Goal: Task Accomplishment & Management: Complete application form

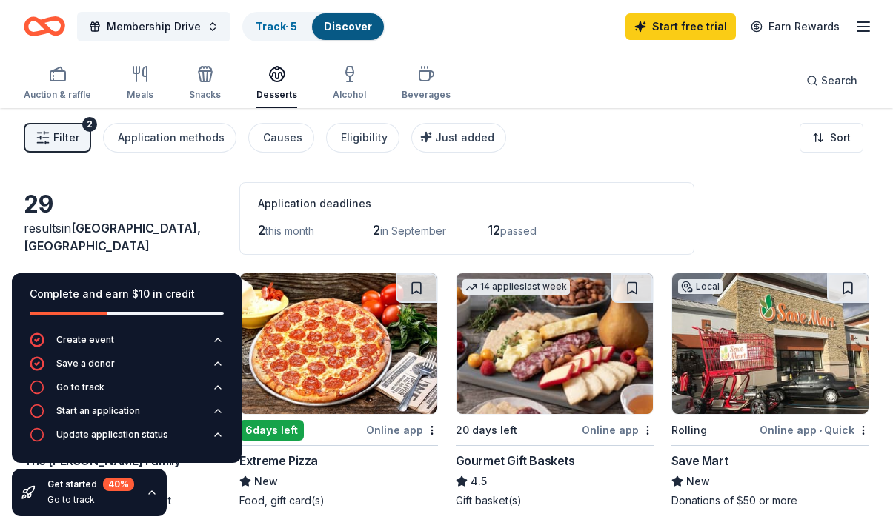
click at [59, 138] on span "Filter" at bounding box center [66, 138] width 26 height 18
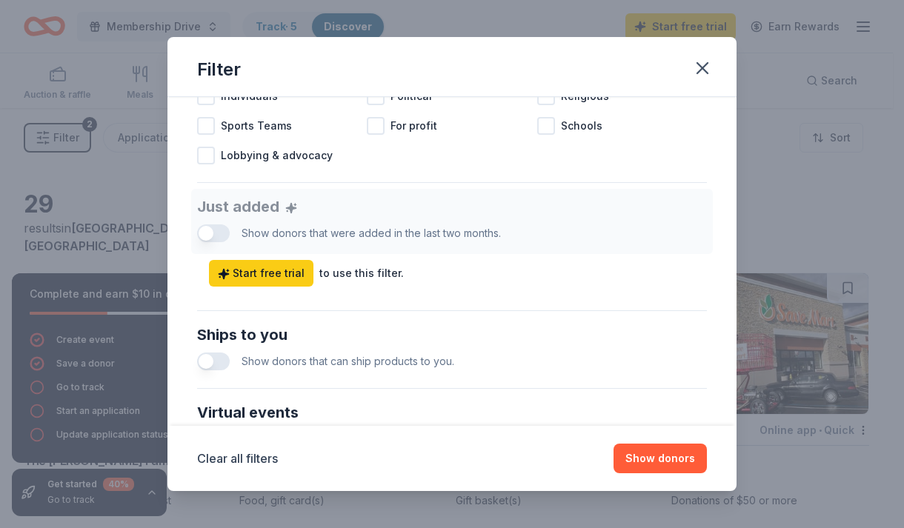
scroll to position [307, 0]
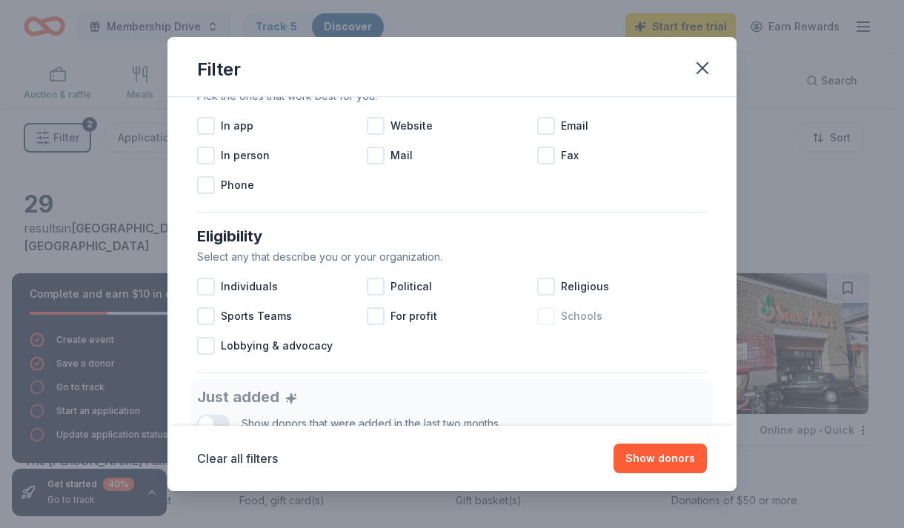
click at [542, 313] on div at bounding box center [546, 317] width 18 height 18
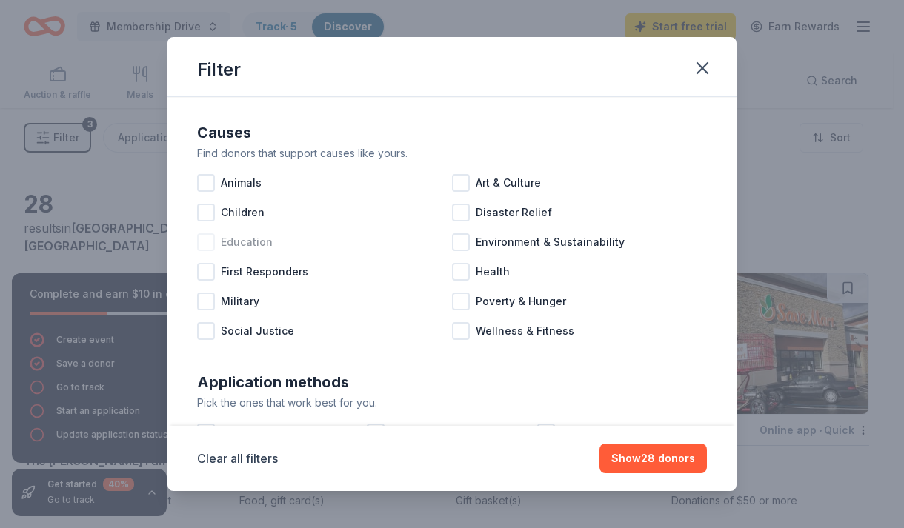
click at [211, 242] on div at bounding box center [206, 242] width 18 height 18
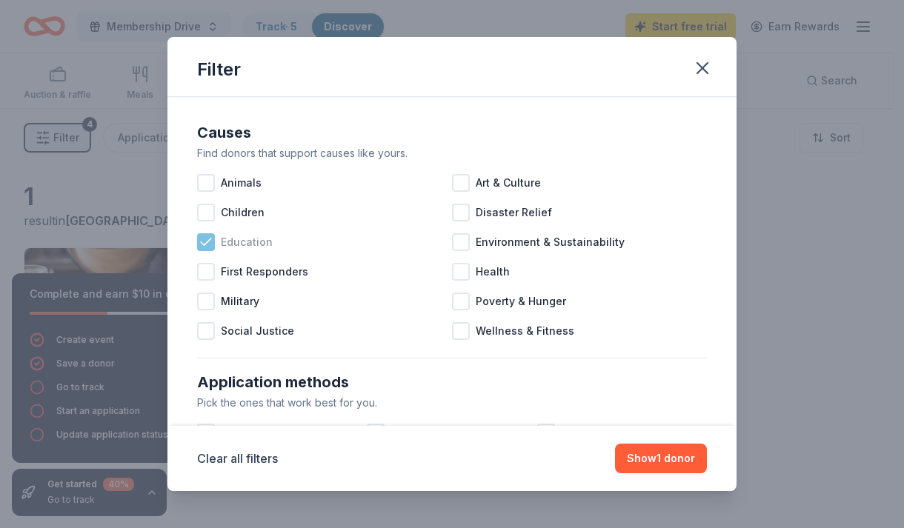
click at [207, 238] on icon at bounding box center [206, 242] width 15 height 15
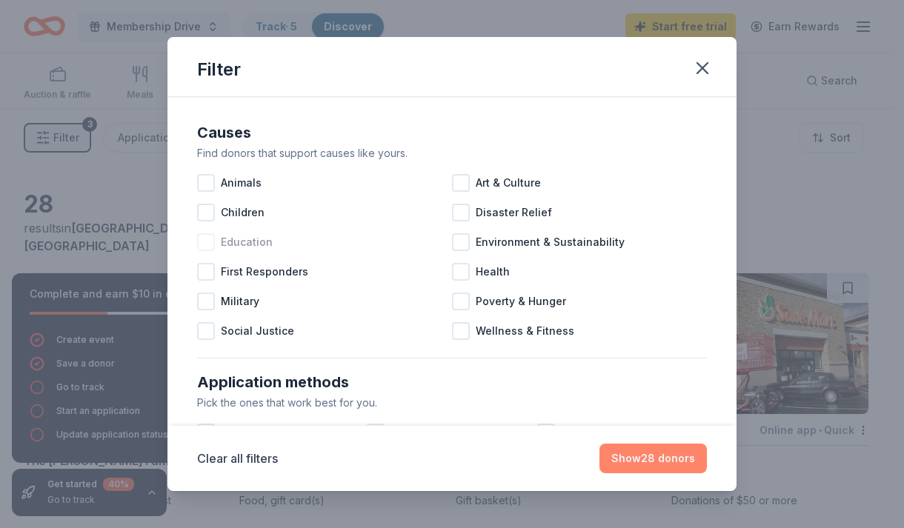
click at [639, 457] on button "Show 28 donors" at bounding box center [652, 459] width 107 height 30
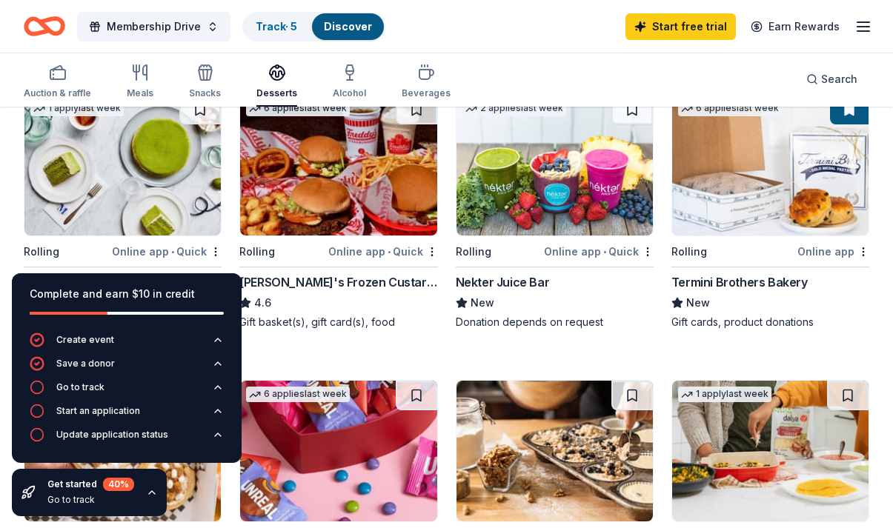
scroll to position [452, 0]
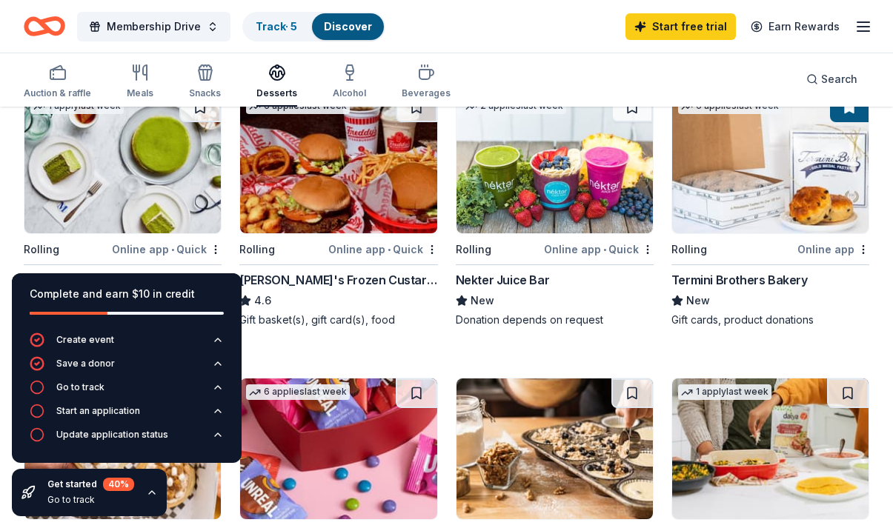
click at [508, 275] on div "Nekter Juice Bar" at bounding box center [503, 280] width 94 height 18
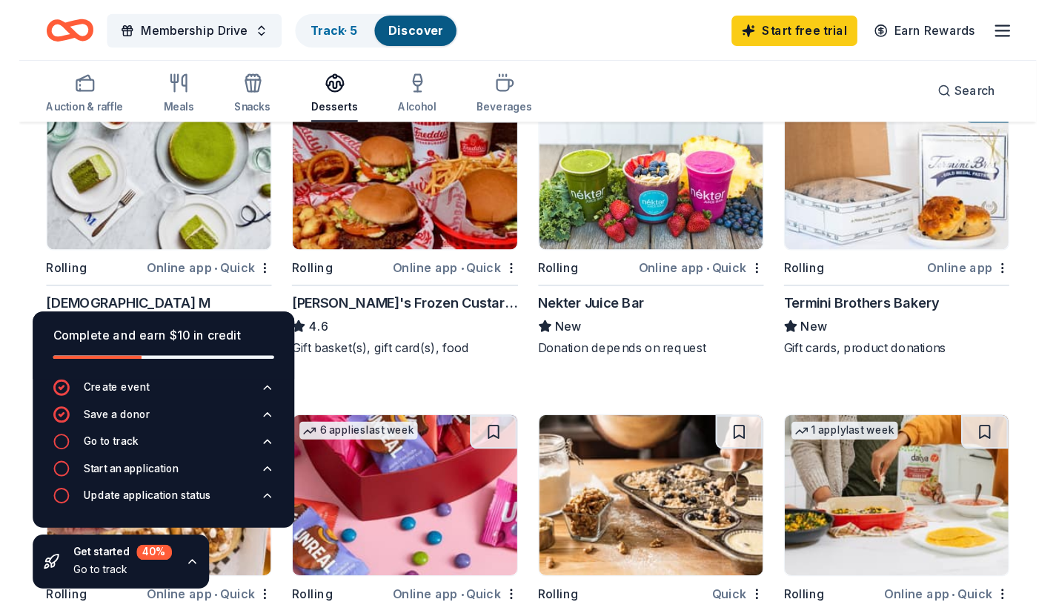
scroll to position [483, 0]
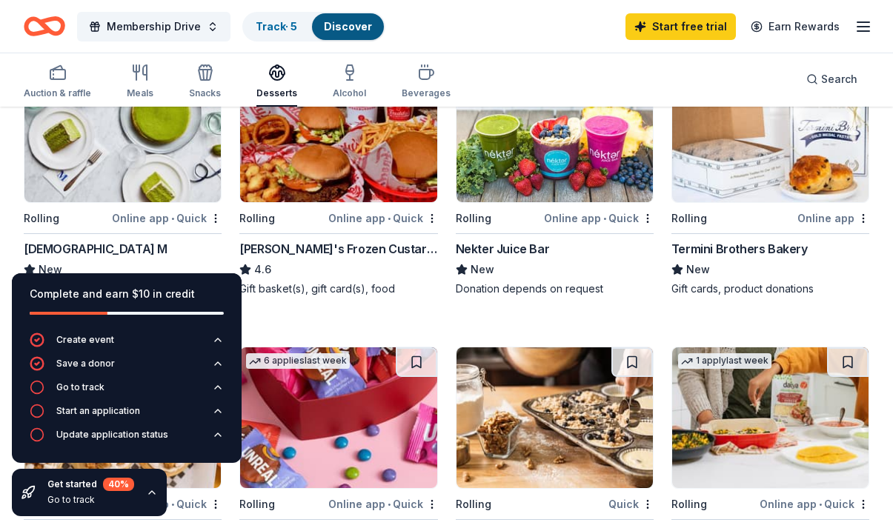
click at [756, 248] on div "Termini Brothers Bakery" at bounding box center [739, 249] width 136 height 18
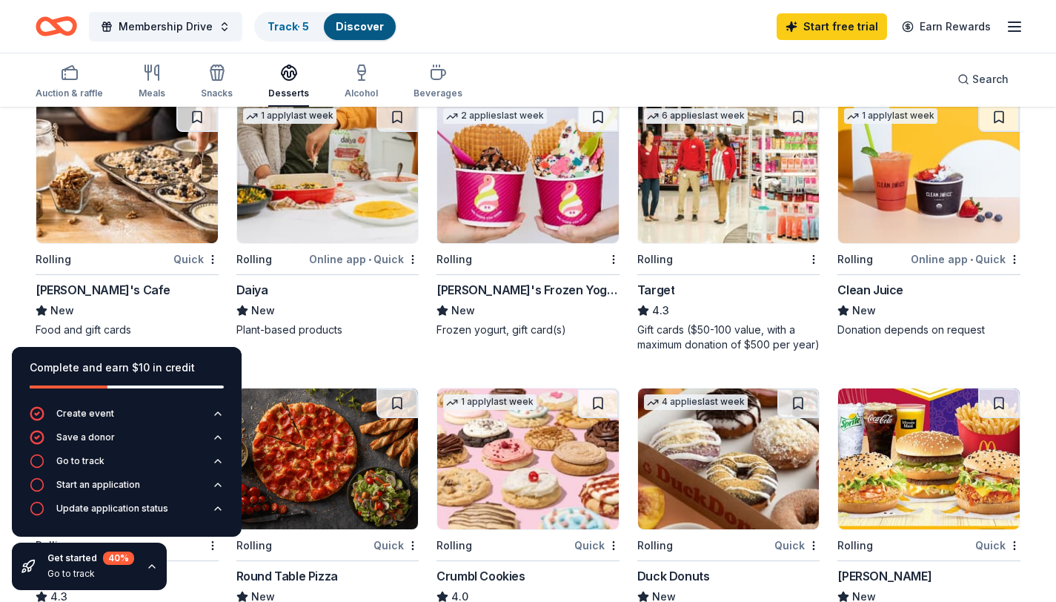
scroll to position [745, 0]
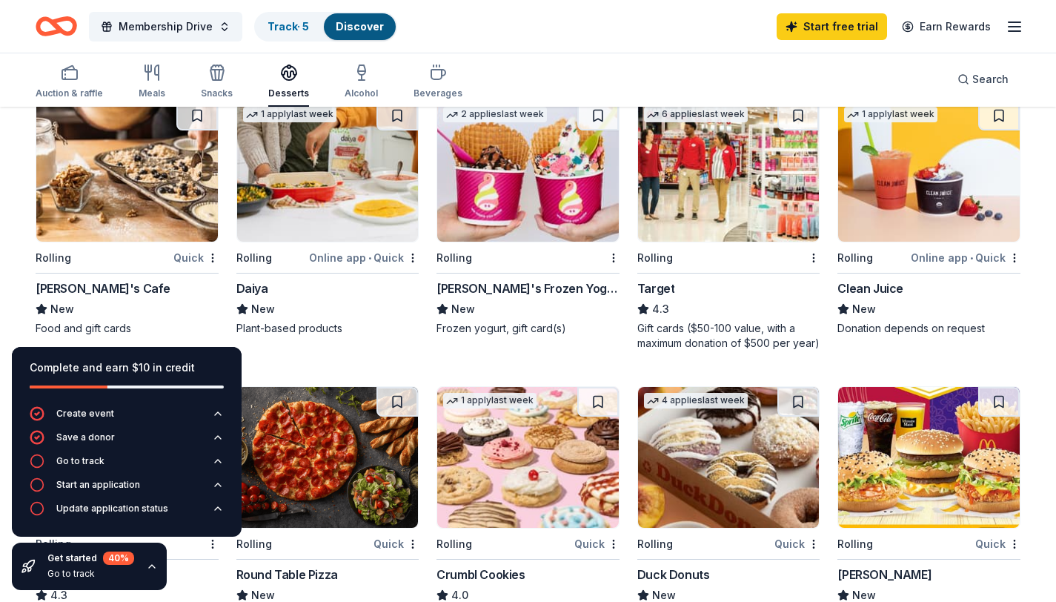
click at [69, 287] on div "Mimi's Cafe" at bounding box center [103, 288] width 135 height 18
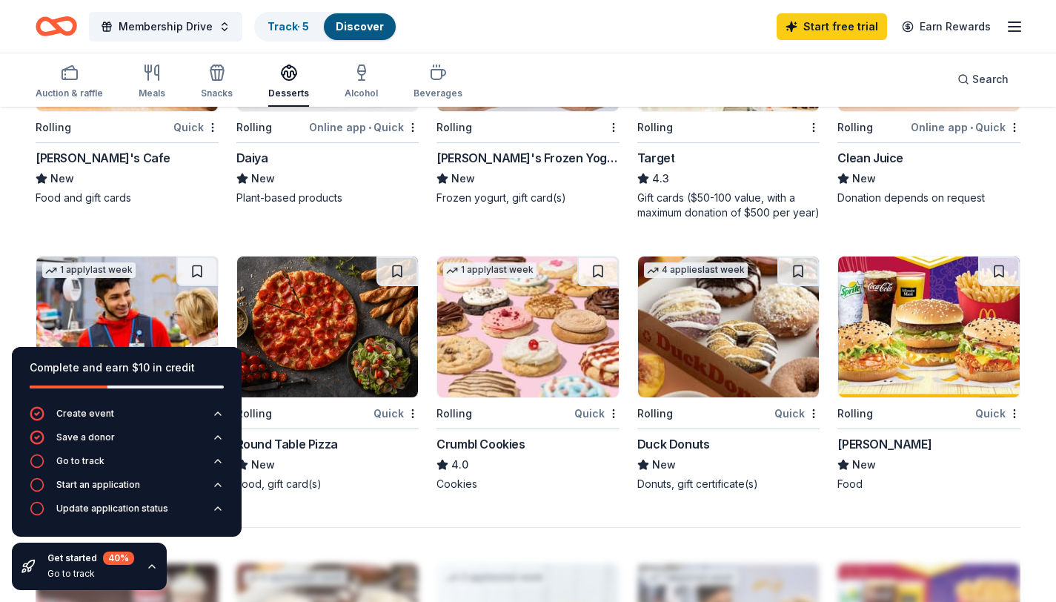
scroll to position [990, 0]
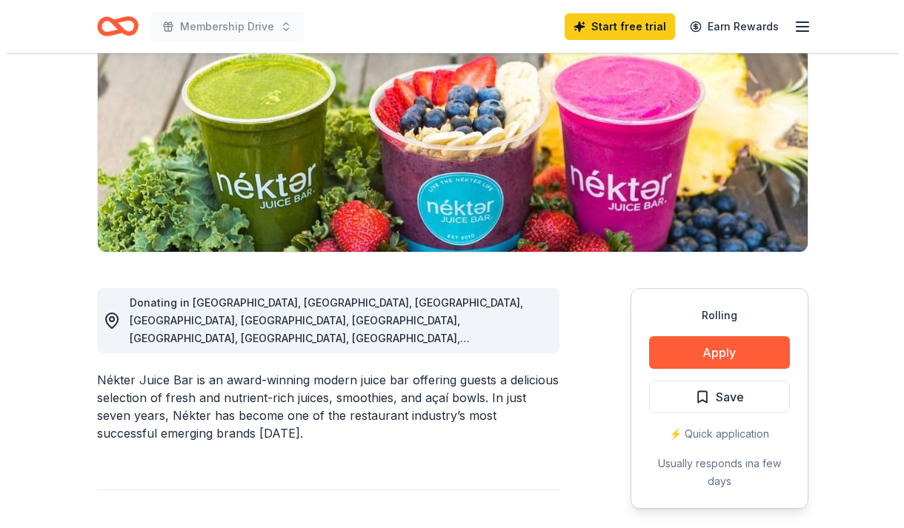
scroll to position [217, 0]
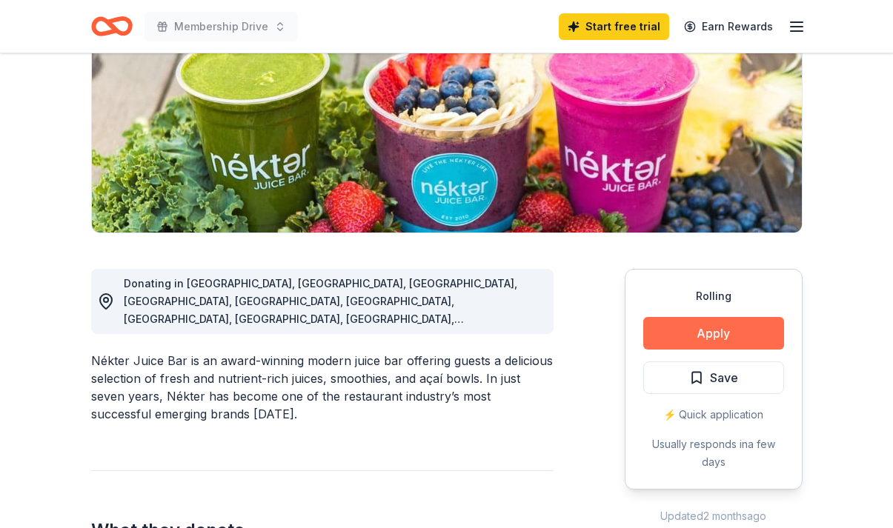
click at [718, 336] on button "Apply" at bounding box center [713, 333] width 141 height 33
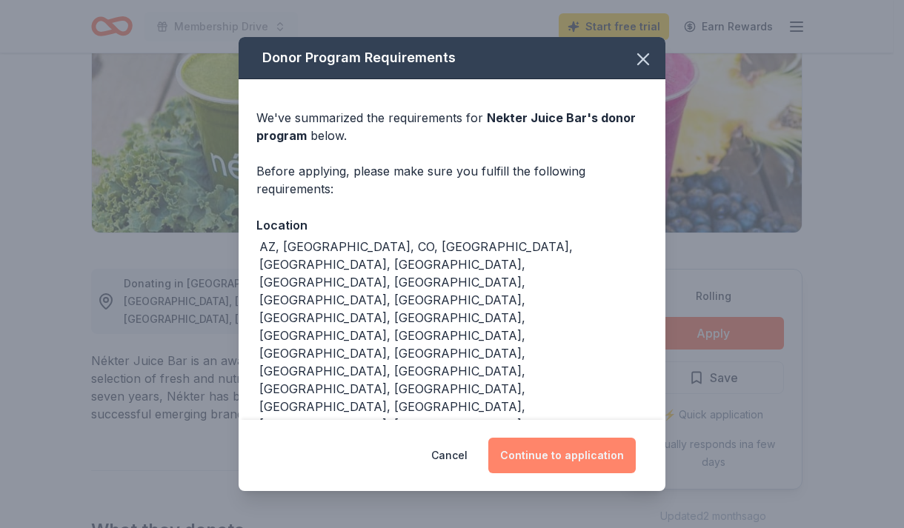
click at [539, 438] on button "Continue to application" at bounding box center [561, 456] width 147 height 36
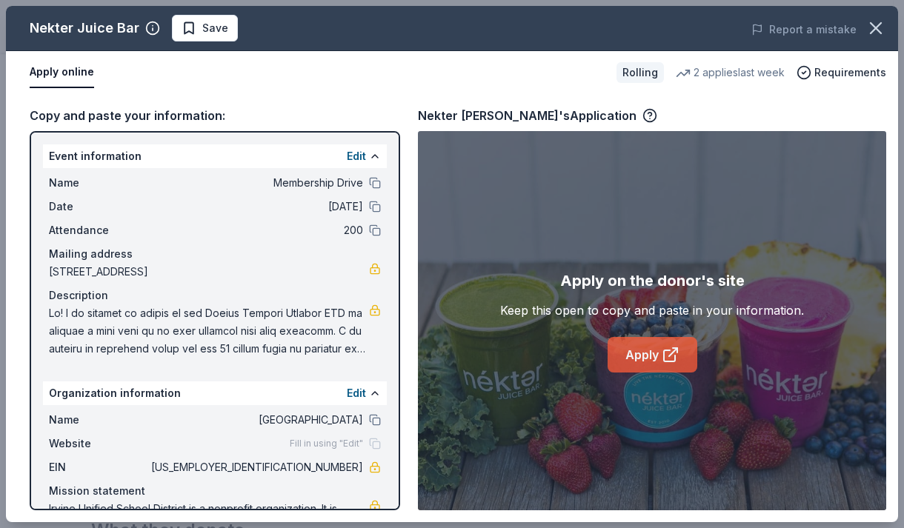
click at [630, 351] on link "Apply" at bounding box center [653, 355] width 90 height 36
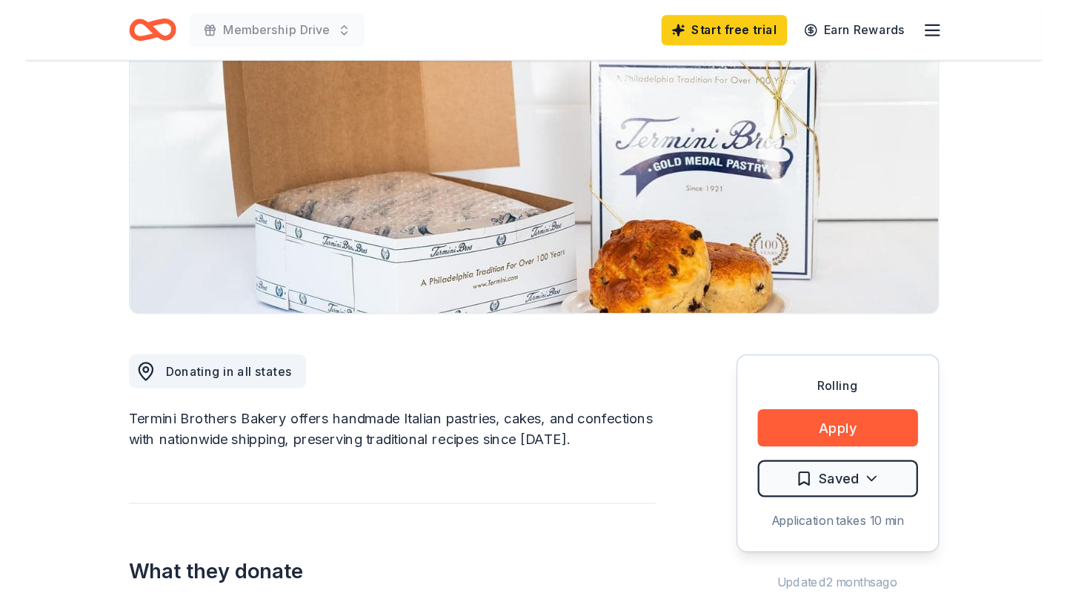
scroll to position [192, 0]
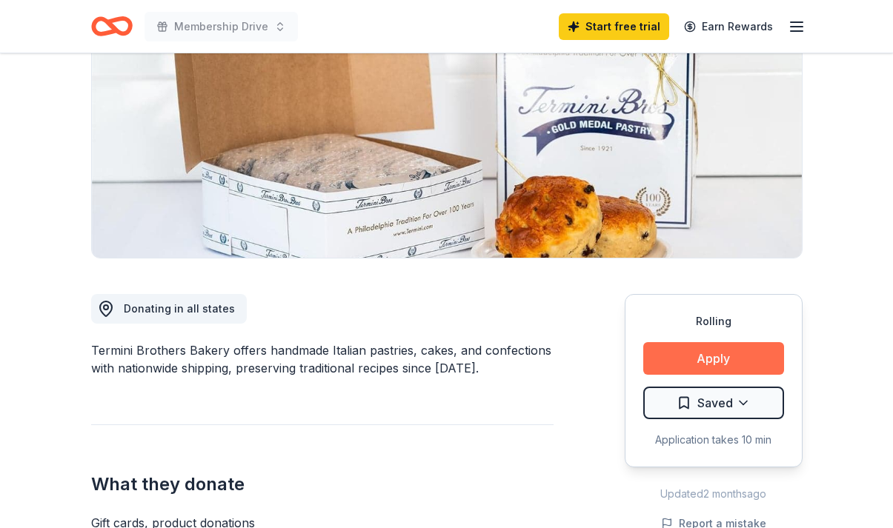
click at [745, 353] on button "Apply" at bounding box center [713, 358] width 141 height 33
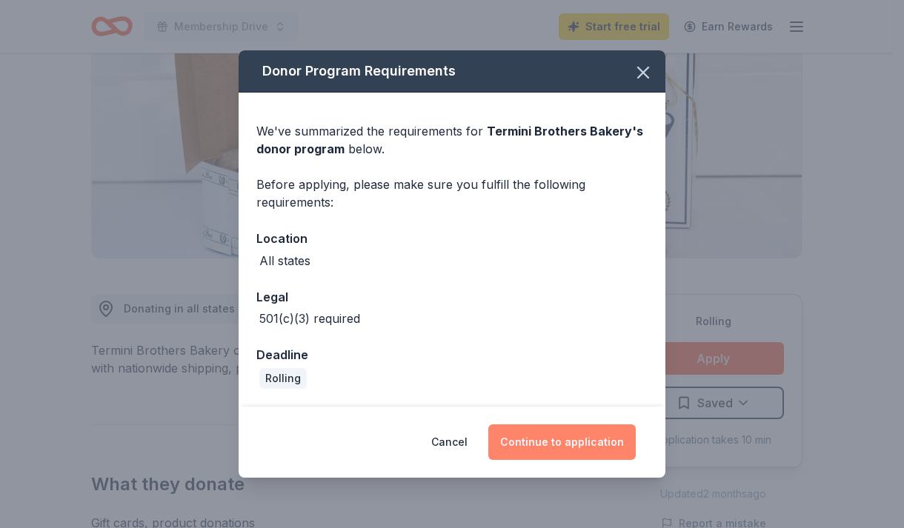
click at [609, 444] on button "Continue to application" at bounding box center [561, 443] width 147 height 36
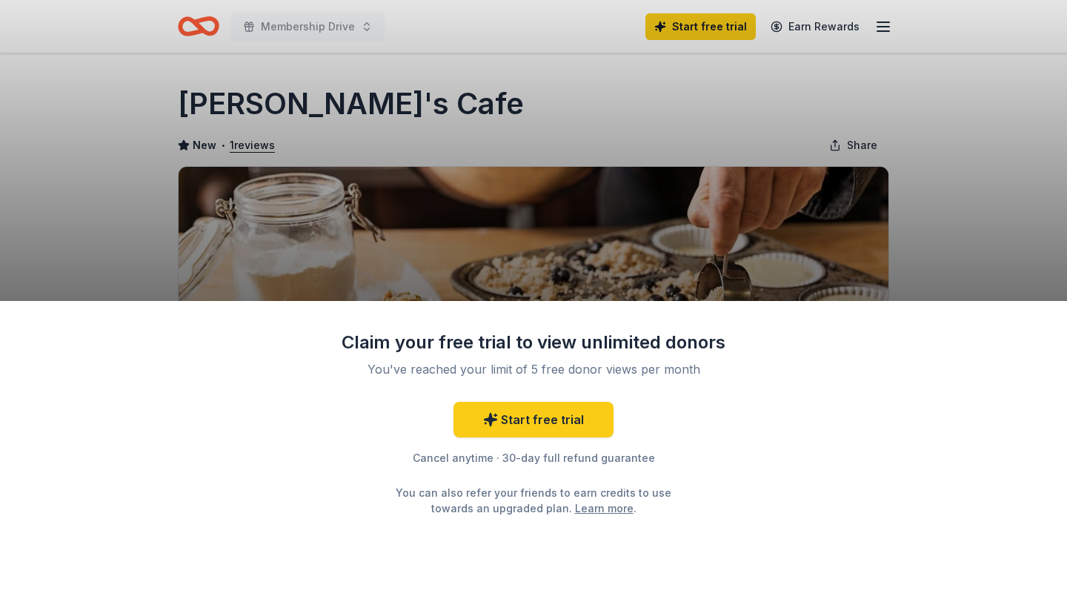
click at [937, 222] on div "Claim your free trial to view unlimited donors You've reached your limit of 5 f…" at bounding box center [533, 301] width 1067 height 602
